Goal: Navigation & Orientation: Find specific page/section

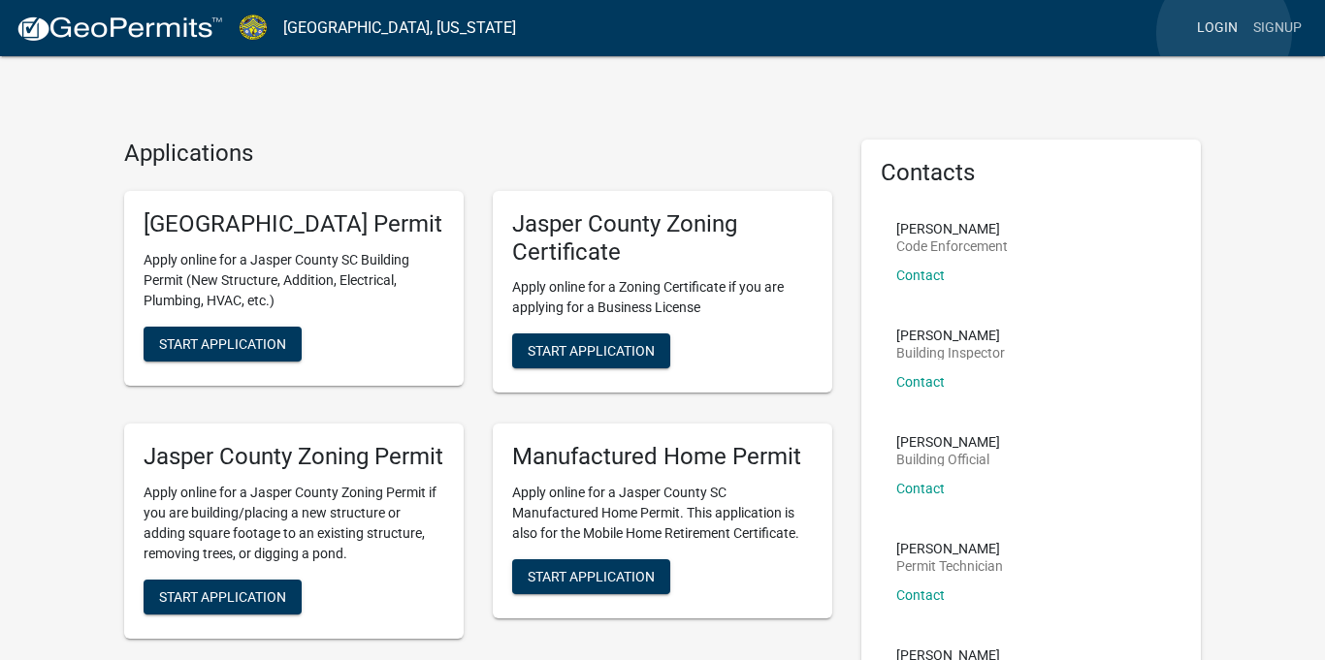
click at [1224, 34] on link "Login" at bounding box center [1217, 28] width 56 height 37
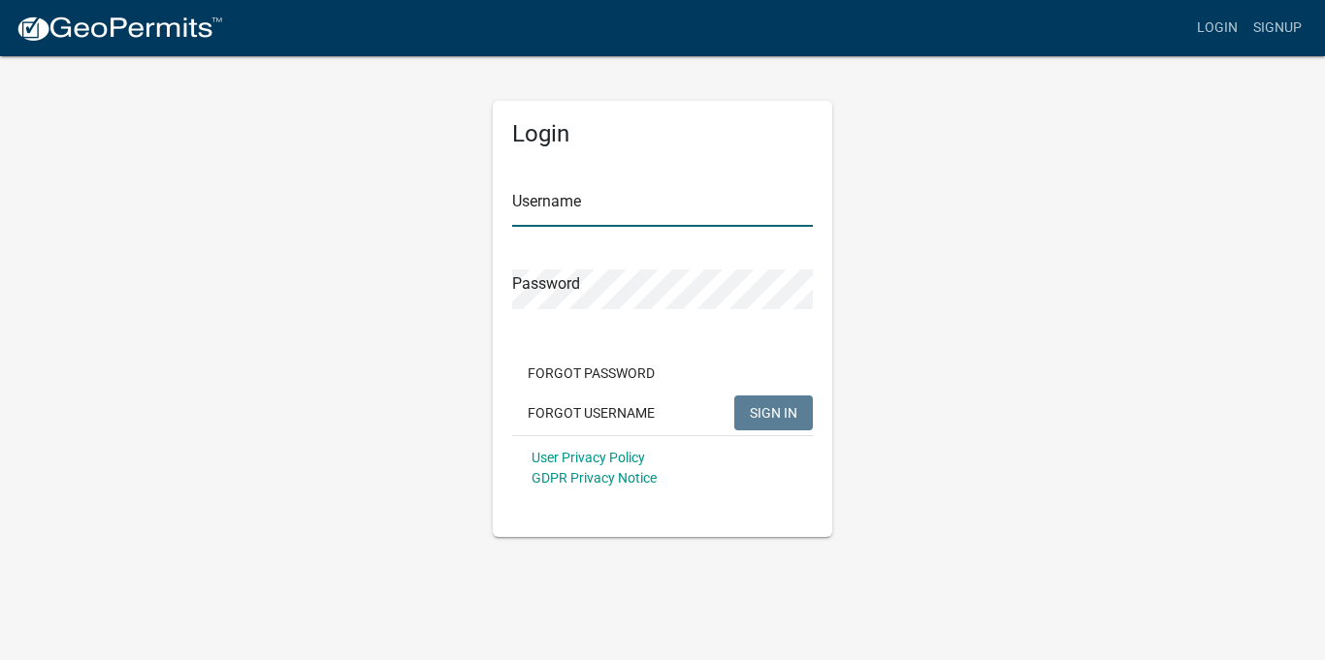
type input "stepbystep05"
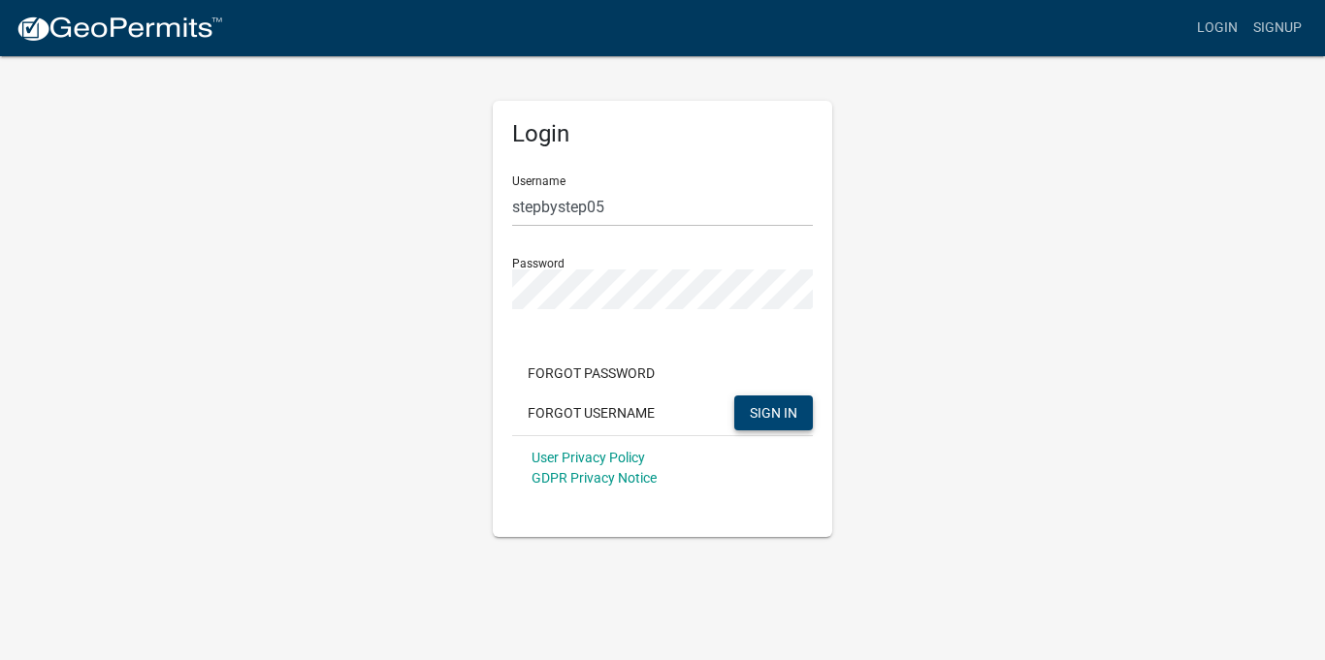
click at [783, 414] on span "SIGN IN" at bounding box center [774, 412] width 48 height 16
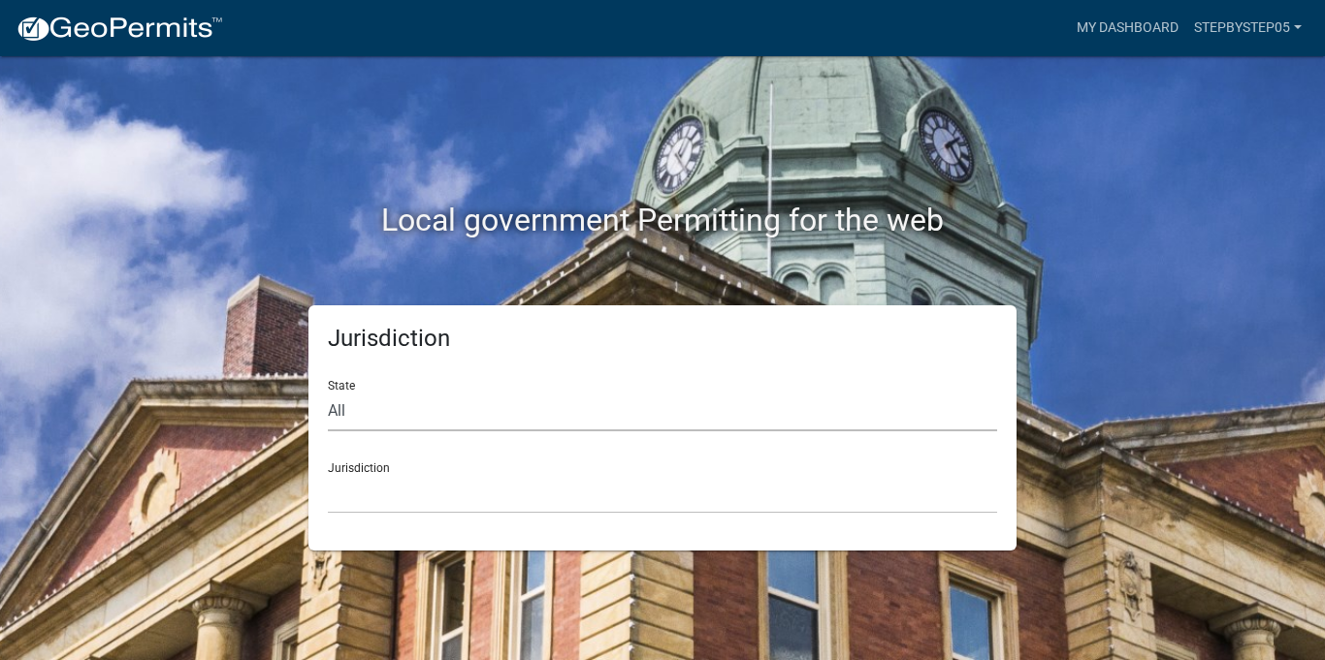
click at [337, 416] on select "All [US_STATE] [US_STATE] [US_STATE] [US_STATE] [US_STATE] [US_STATE] [US_STATE…" at bounding box center [662, 412] width 669 height 40
select select "[US_STATE]"
click at [328, 392] on select "All [US_STATE] [US_STATE] [US_STATE] [US_STATE] [US_STATE] [US_STATE] [US_STATE…" at bounding box center [662, 412] width 669 height 40
click at [337, 494] on select "[GEOGRAPHIC_DATA], [US_STATE] [GEOGRAPHIC_DATA], [US_STATE]" at bounding box center [662, 494] width 669 height 40
